Goal: Check status: Check status

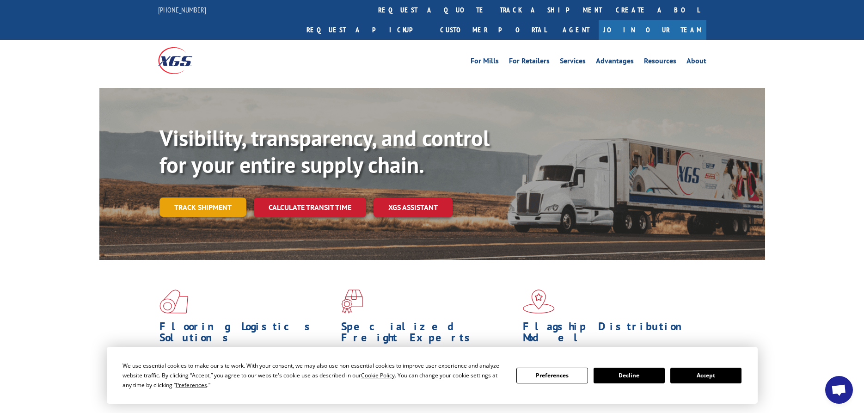
click at [204, 197] on link "Track shipment" at bounding box center [202, 206] width 87 height 19
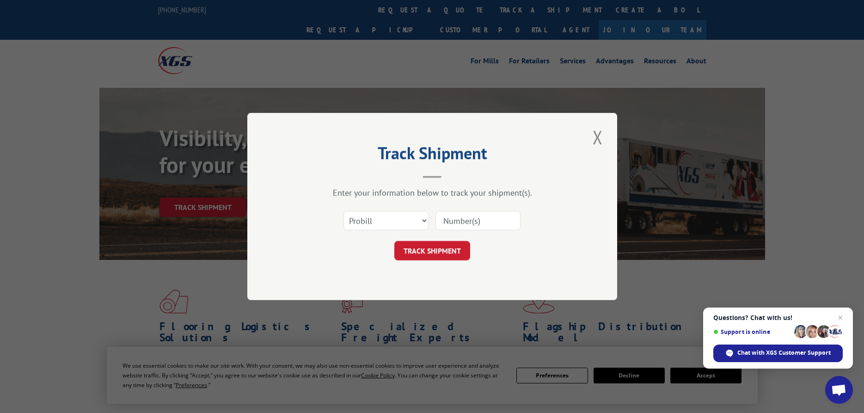
click at [459, 220] on input at bounding box center [477, 220] width 85 height 19
paste input "2823658"
type input "2823658"
click at [446, 247] on button "TRACK SHIPMENT" at bounding box center [432, 250] width 76 height 19
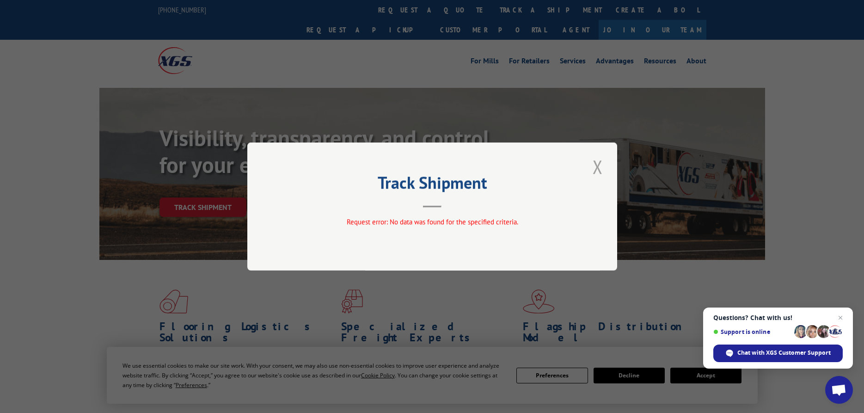
click at [594, 165] on button "Close modal" at bounding box center [598, 166] width 16 height 25
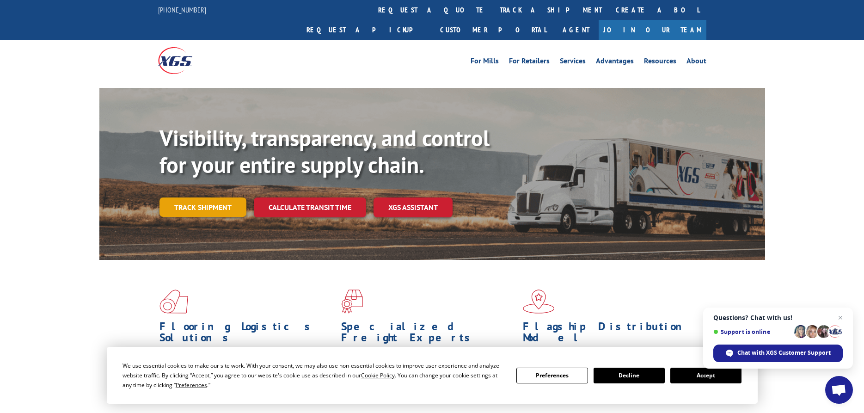
click at [211, 197] on link "Track shipment" at bounding box center [202, 206] width 87 height 19
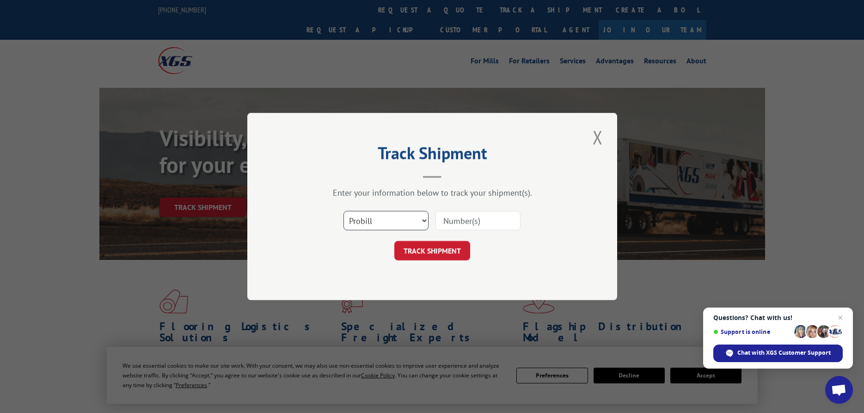
click at [343, 211] on select "Select category... Probill BOL PO" at bounding box center [385, 220] width 85 height 19
select select "bol"
click option "BOL" at bounding box center [0, 0] width 0 height 0
drag, startPoint x: 444, startPoint y: 216, endPoint x: 470, endPoint y: 222, distance: 26.9
click at [445, 216] on input at bounding box center [477, 220] width 85 height 19
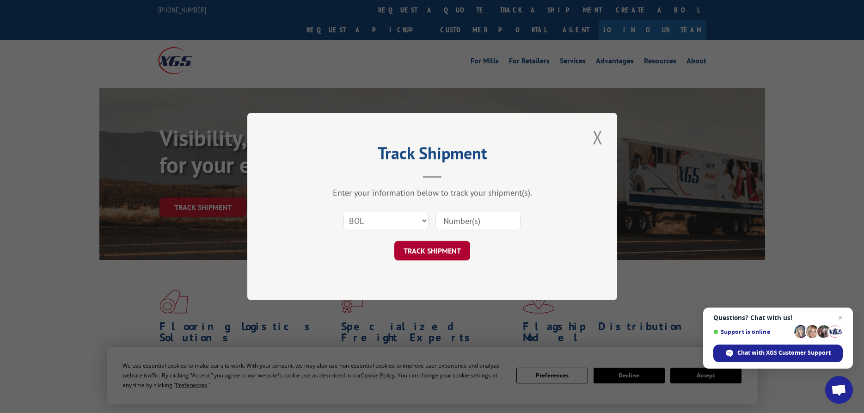
paste input "2823658"
type input "2823658"
click at [453, 251] on button "TRACK SHIPMENT" at bounding box center [432, 250] width 76 height 19
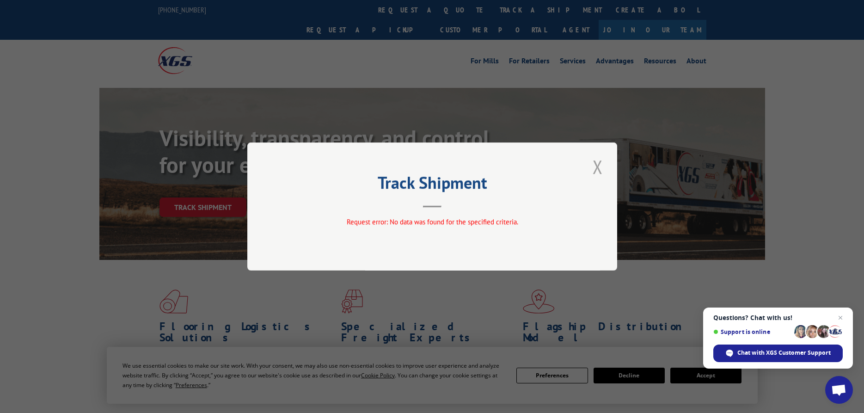
click at [599, 171] on button "Close modal" at bounding box center [598, 166] width 16 height 25
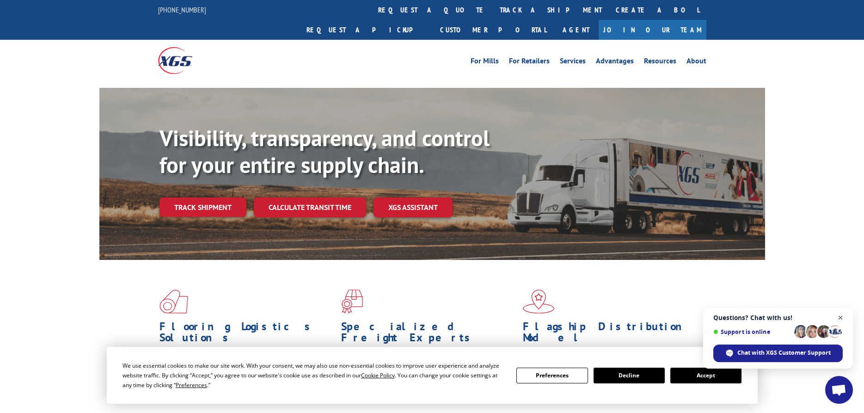
click at [840, 315] on span "Open chat" at bounding box center [841, 318] width 12 height 12
